Goal: Transaction & Acquisition: Purchase product/service

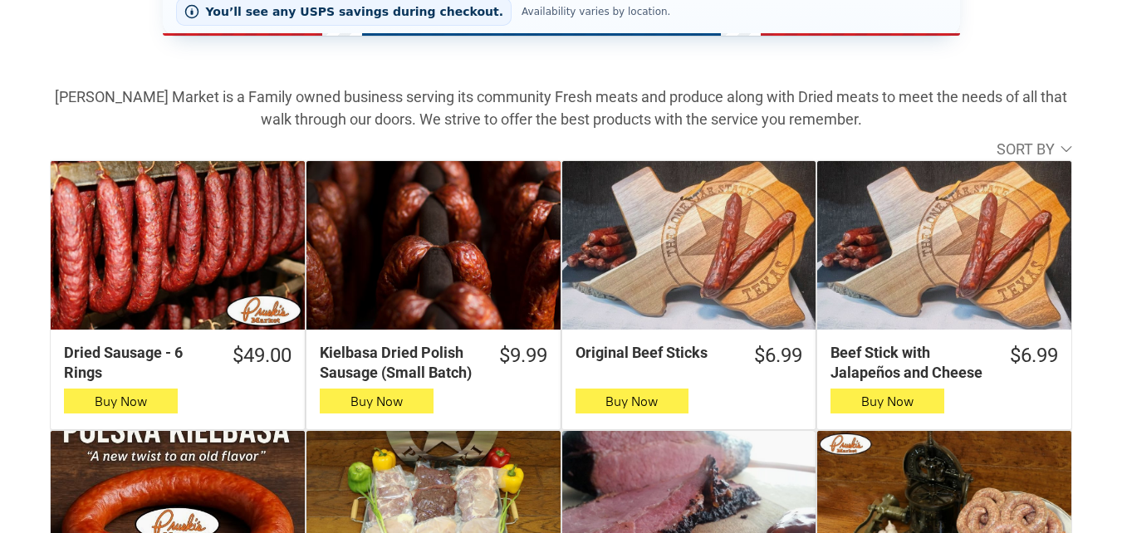
scroll to position [415, 0]
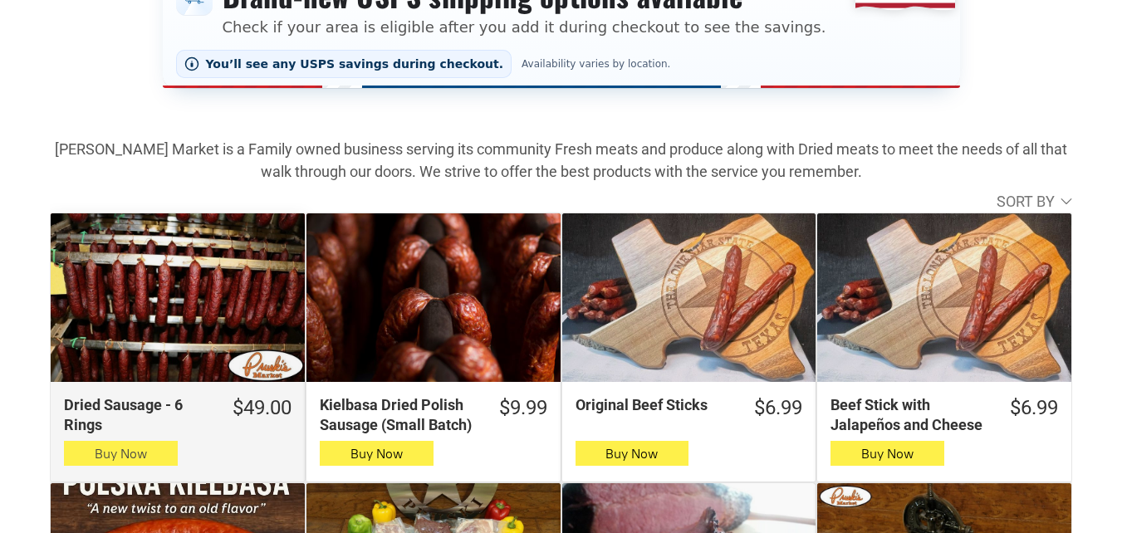
click at [165, 454] on button "Buy Now" at bounding box center [121, 453] width 114 height 25
click at [160, 454] on button "Buy Now" at bounding box center [121, 453] width 114 height 25
click at [106, 462] on span "Buy Now" at bounding box center [121, 454] width 52 height 16
